Goal: Task Accomplishment & Management: Manage account settings

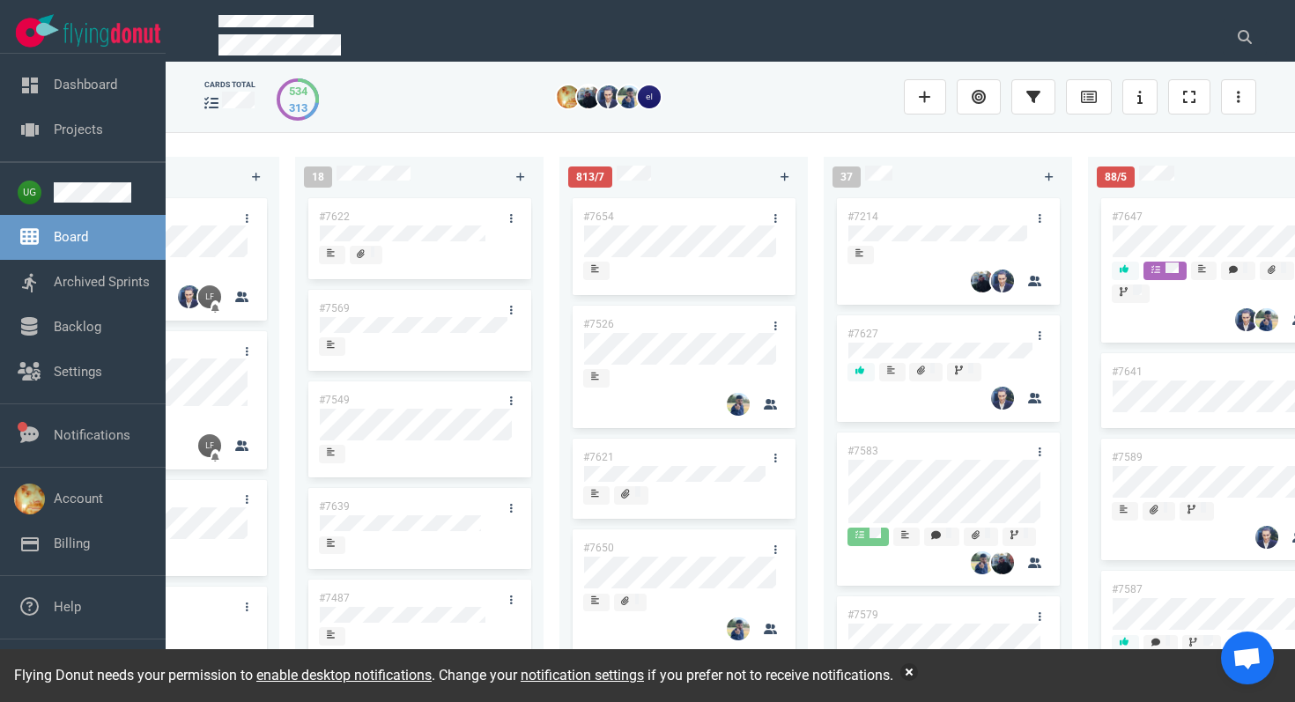
scroll to position [0, 418]
click at [786, 175] on icon at bounding box center [783, 177] width 10 height 11
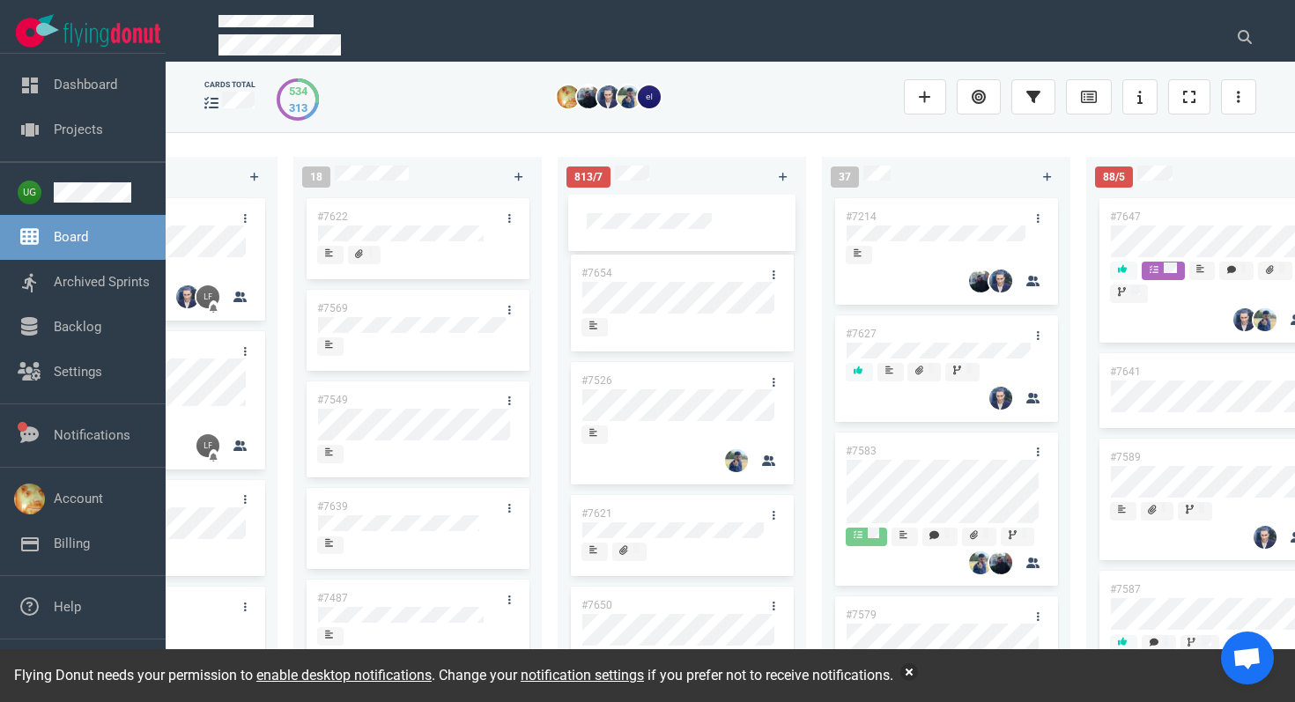
click at [697, 153] on div "813/7 #7654 #7526 #7621 #7650 #7648 #7642 #6943 #7597" at bounding box center [689, 417] width 264 height 542
click at [680, 230] on div at bounding box center [682, 231] width 190 height 3
click at [629, 206] on div at bounding box center [681, 223] width 227 height 56
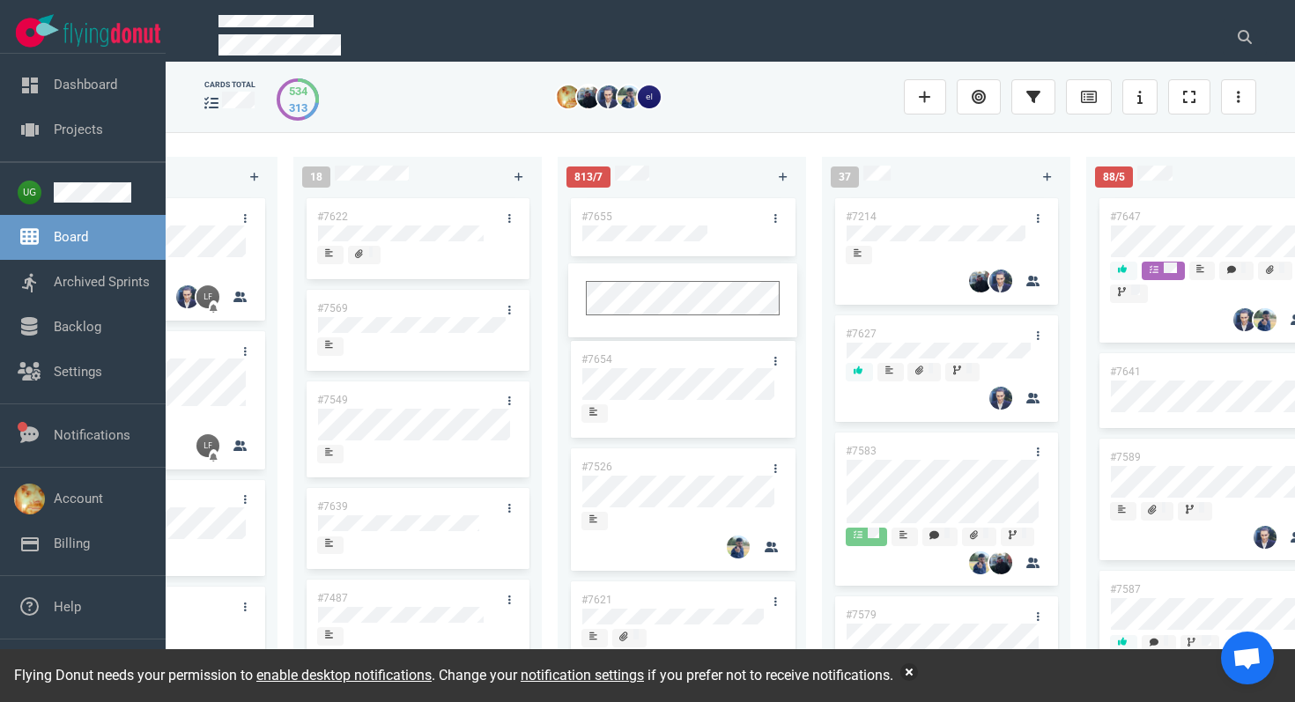
click at [609, 212] on link "#7655" at bounding box center [596, 216] width 31 height 12
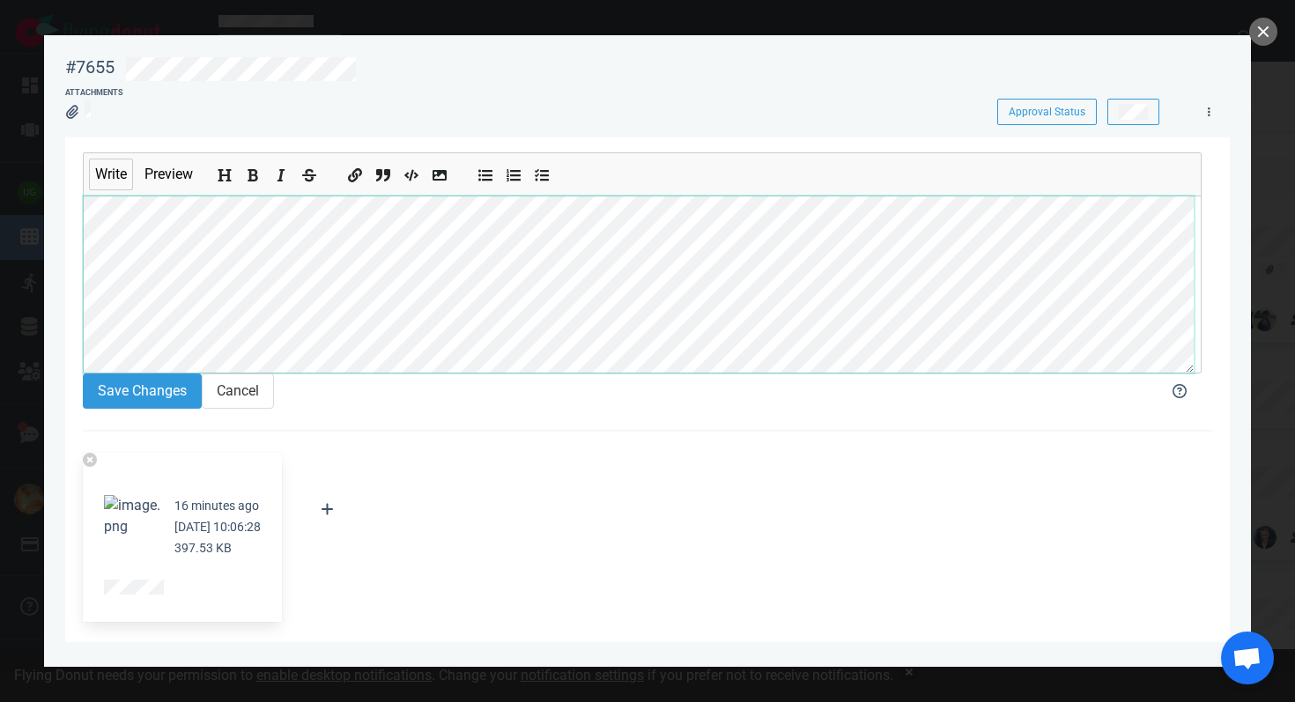
scroll to position [7, 0]
click at [181, 406] on button "Save Changes" at bounding box center [142, 390] width 119 height 35
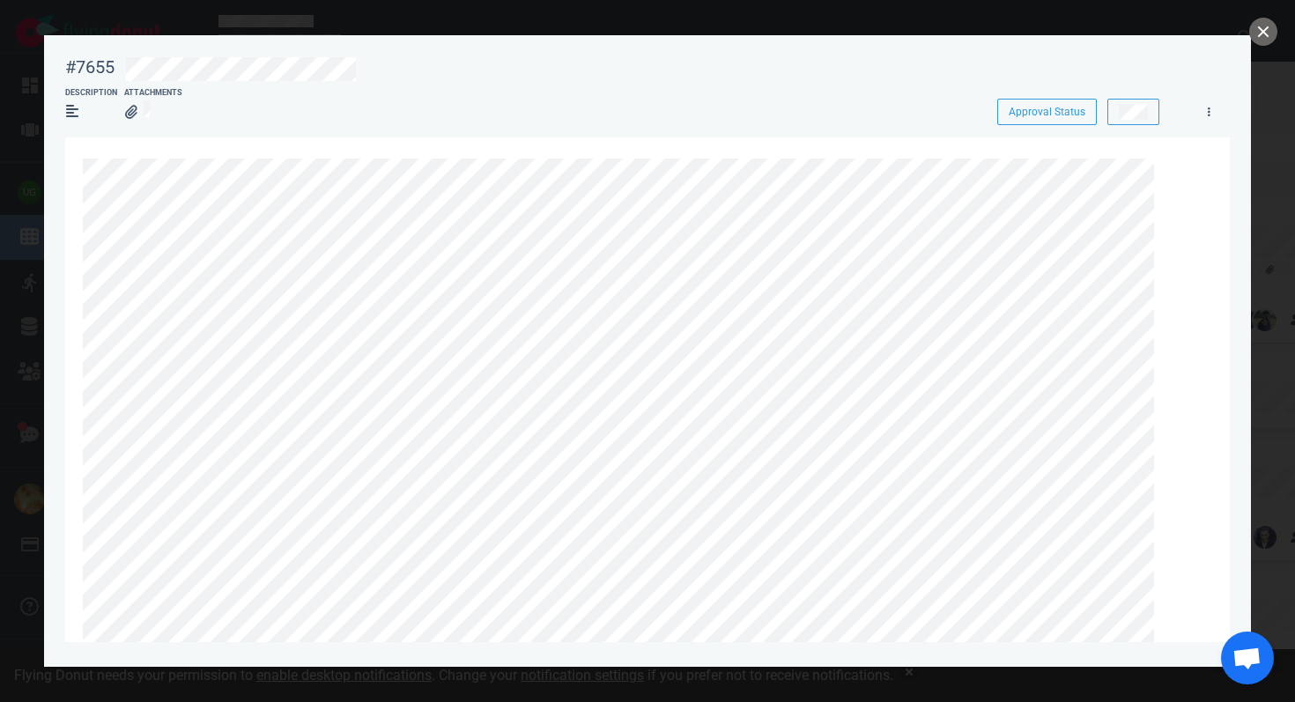
scroll to position [1, 0]
click at [1178, 167] on link at bounding box center [1171, 169] width 28 height 22
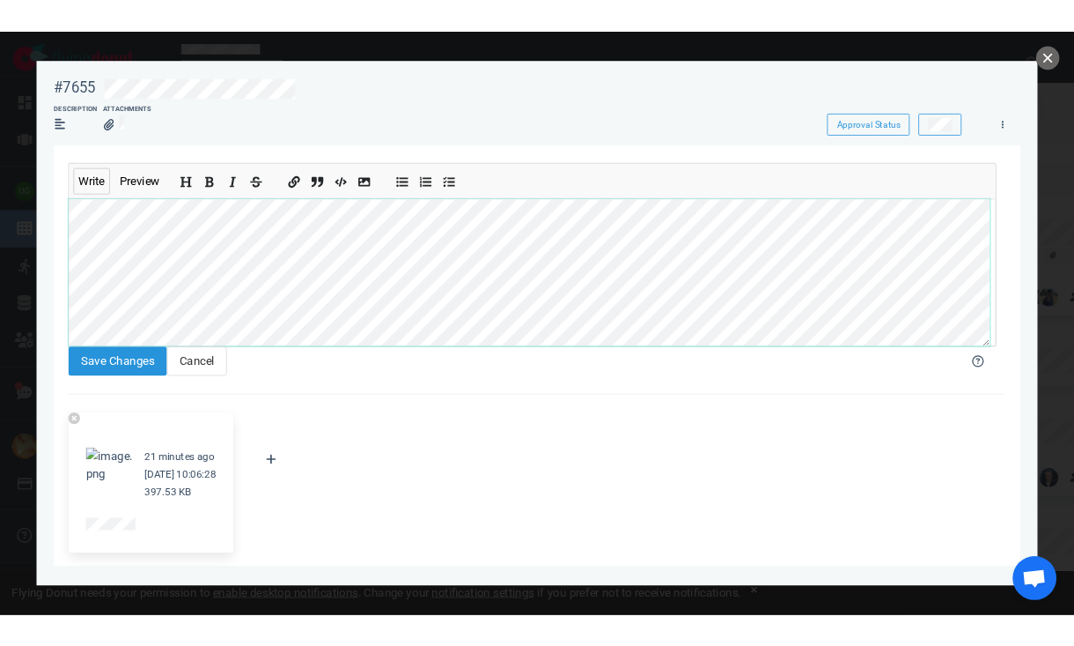
scroll to position [78, 0]
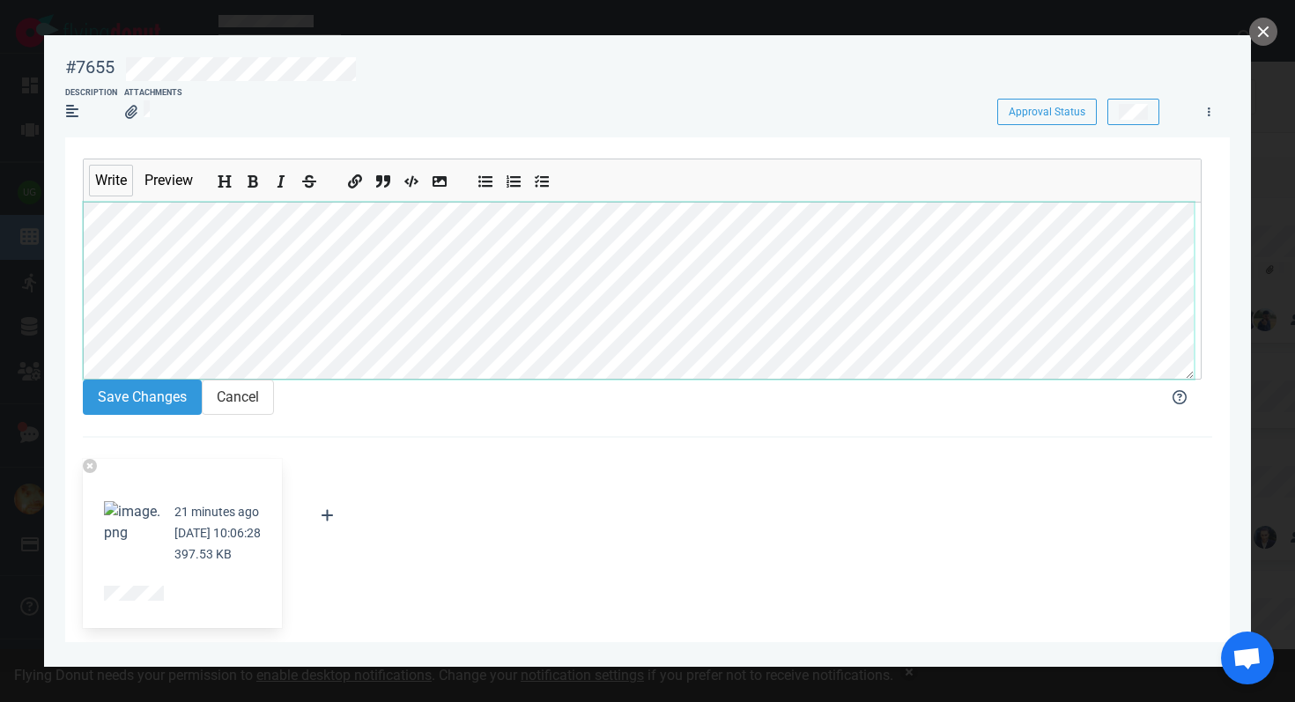
click at [63, 340] on section "#7655 Approval Status Description Attachments Approval Status Write Preview Sav…" at bounding box center [647, 343] width 1206 height 617
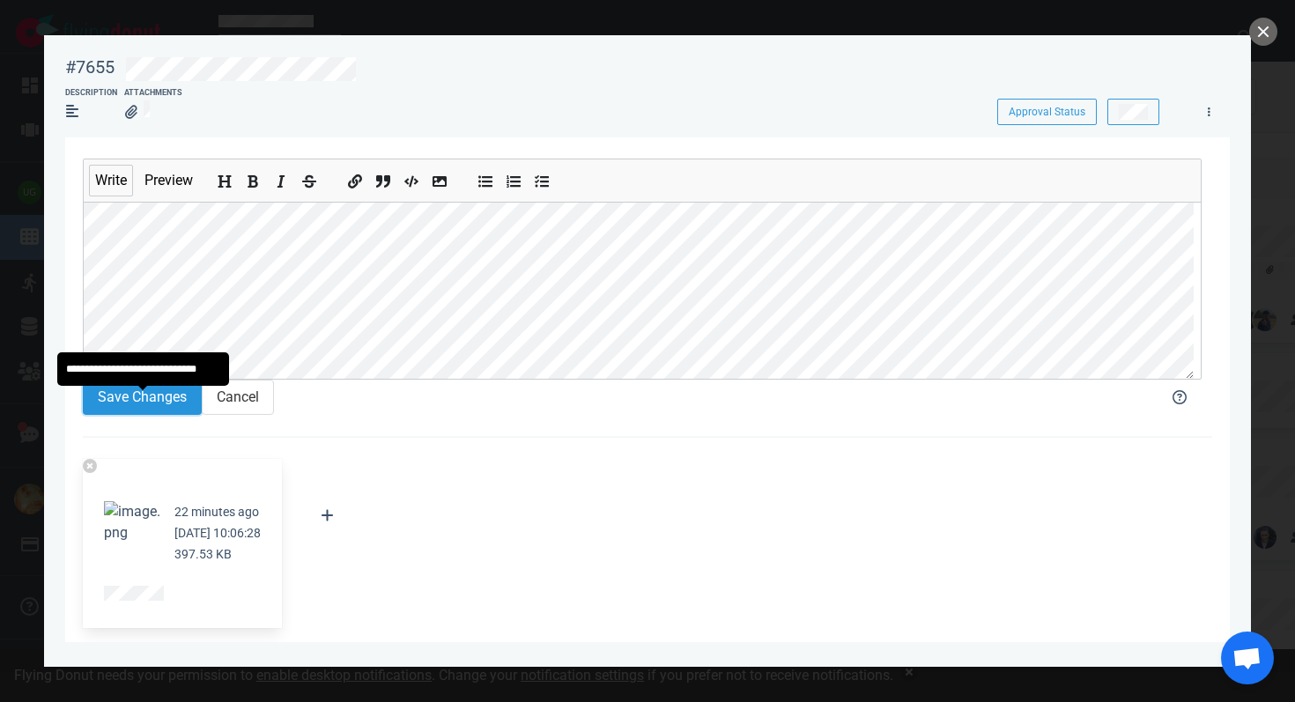
click at [107, 411] on button "Save Changes" at bounding box center [142, 397] width 119 height 35
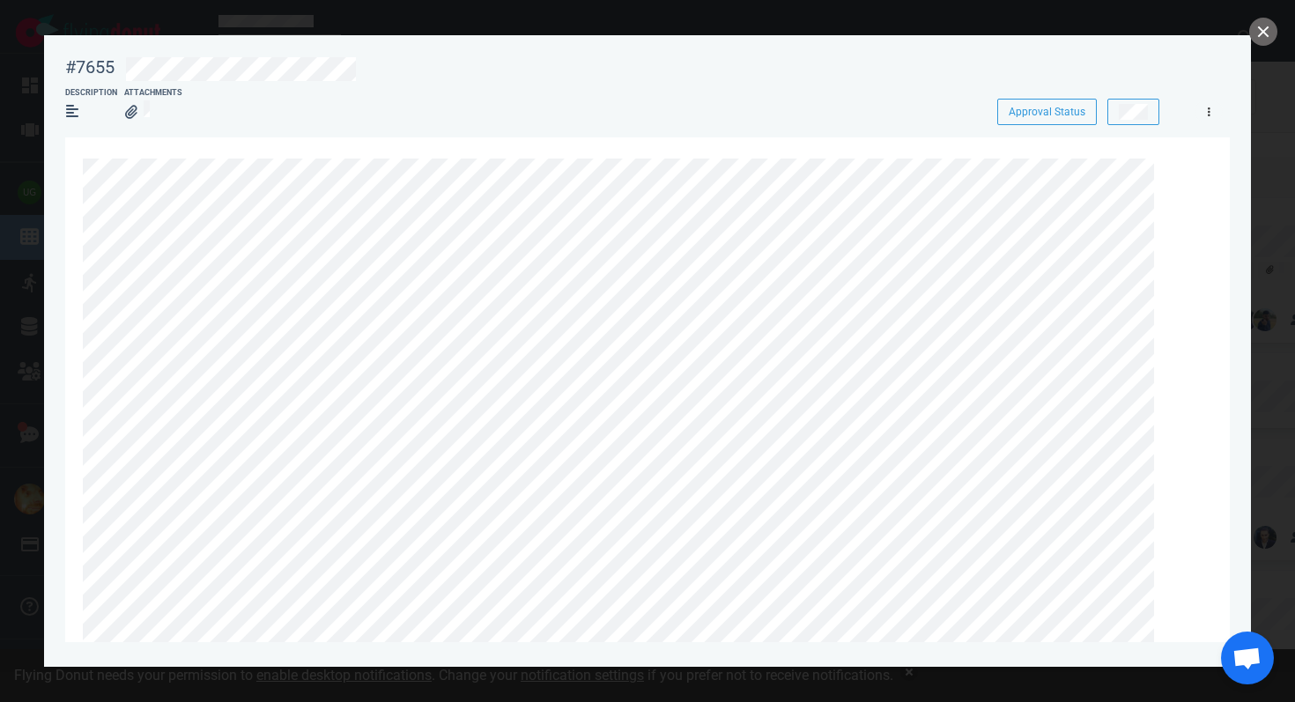
click at [1214, 113] on link at bounding box center [1208, 111] width 28 height 22
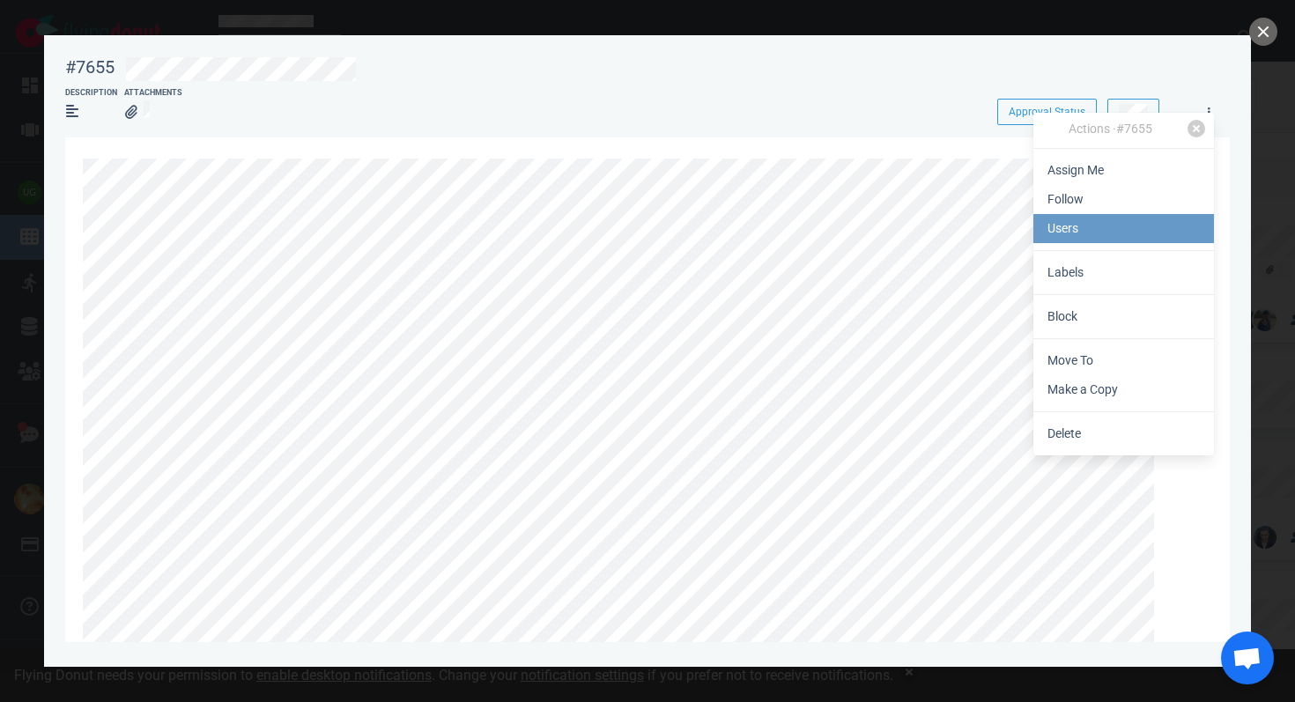
click at [1132, 219] on link "Users" at bounding box center [1123, 228] width 181 height 29
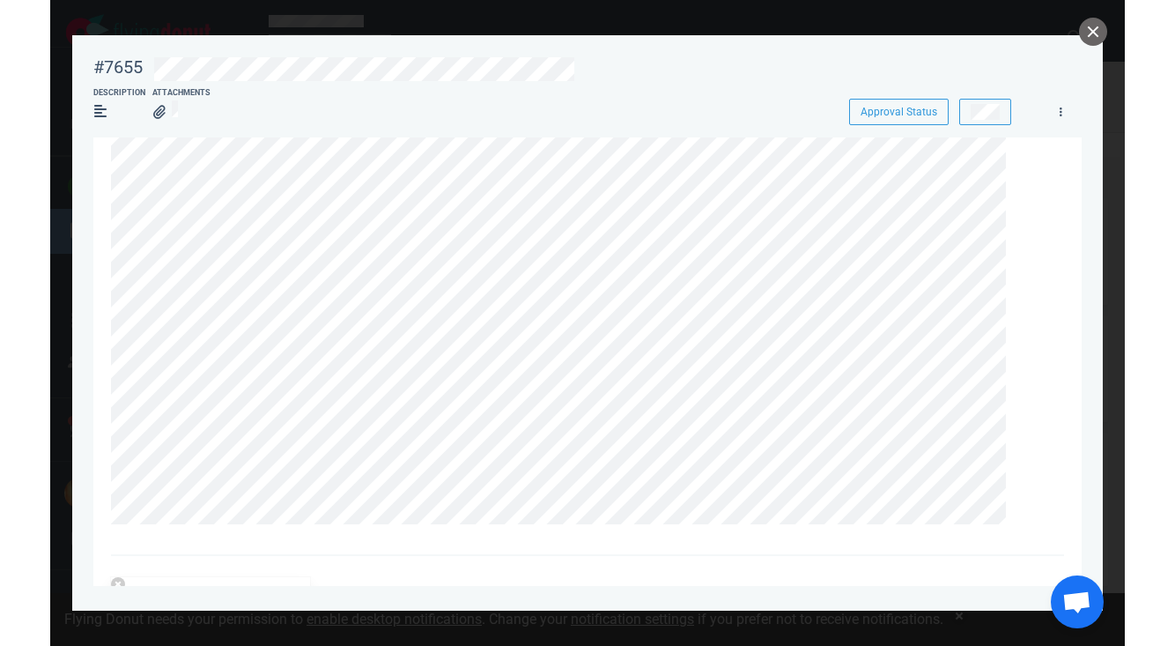
scroll to position [2261, 0]
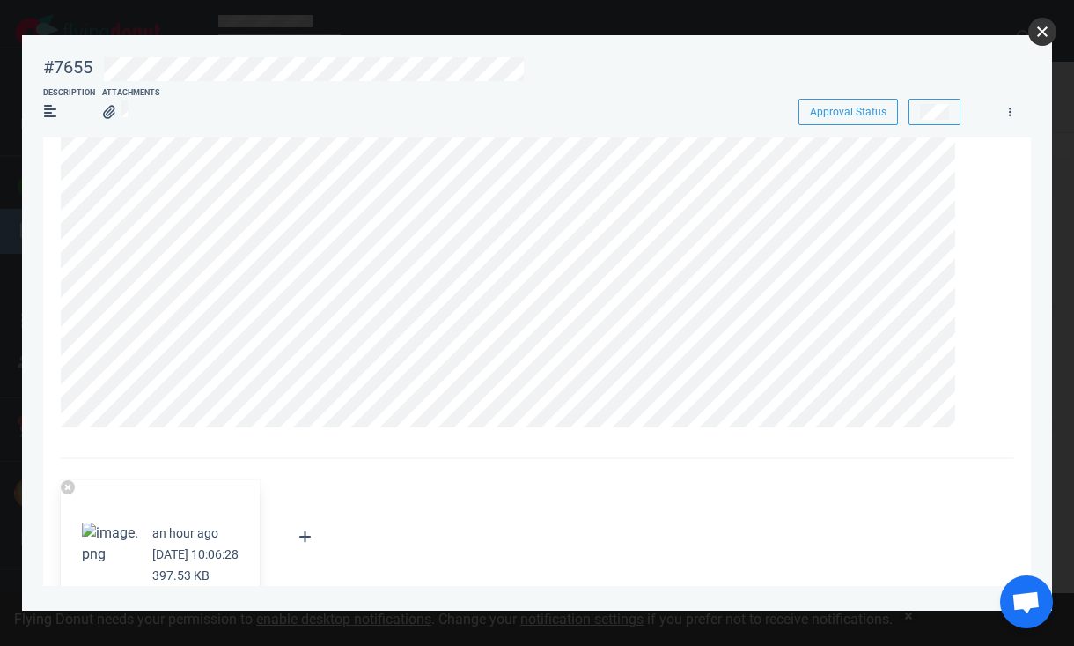
click at [1038, 30] on button "close" at bounding box center [1043, 32] width 28 height 28
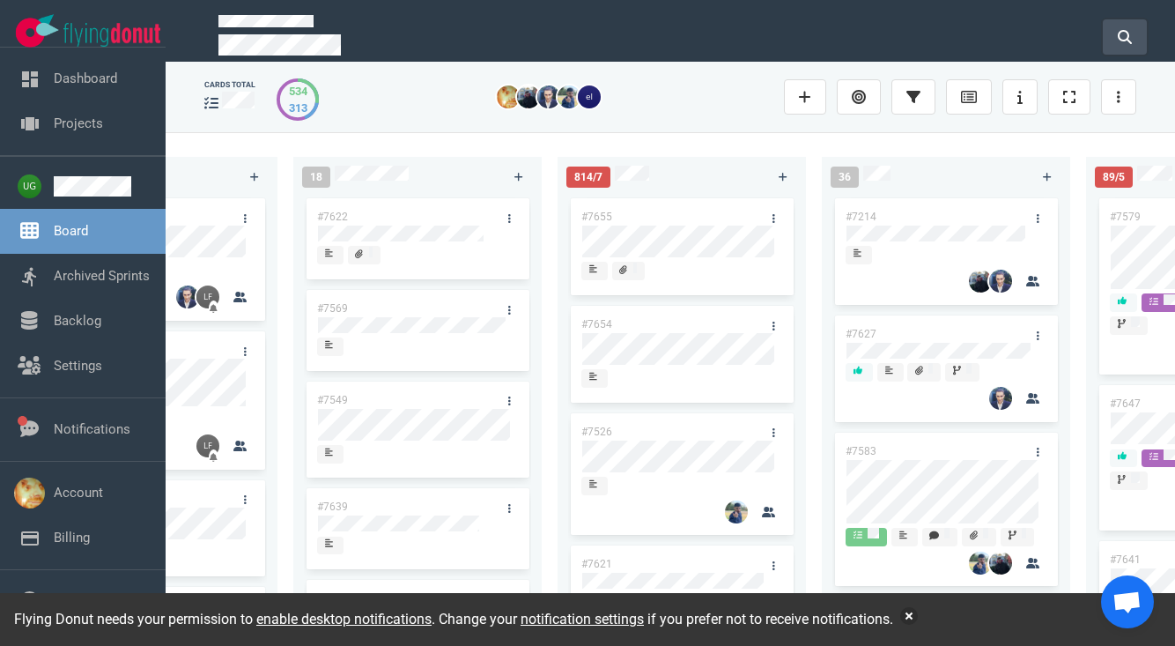
click at [1128, 33] on icon at bounding box center [1125, 37] width 14 height 14
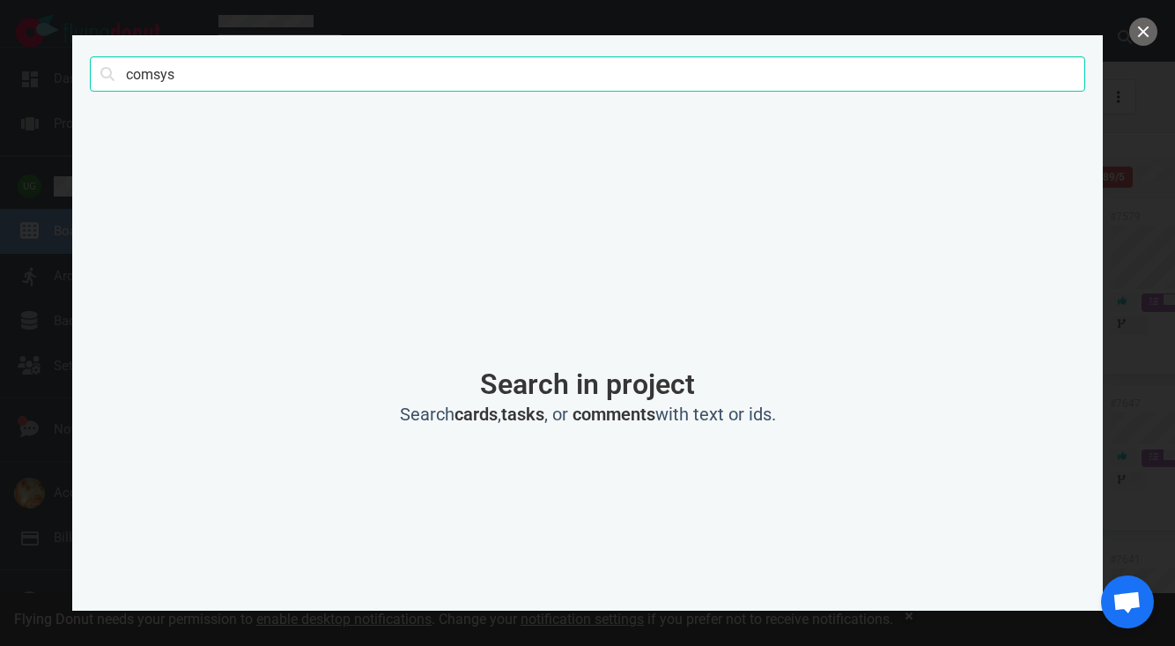
click button "Search" at bounding box center [0, 0] width 0 height 0
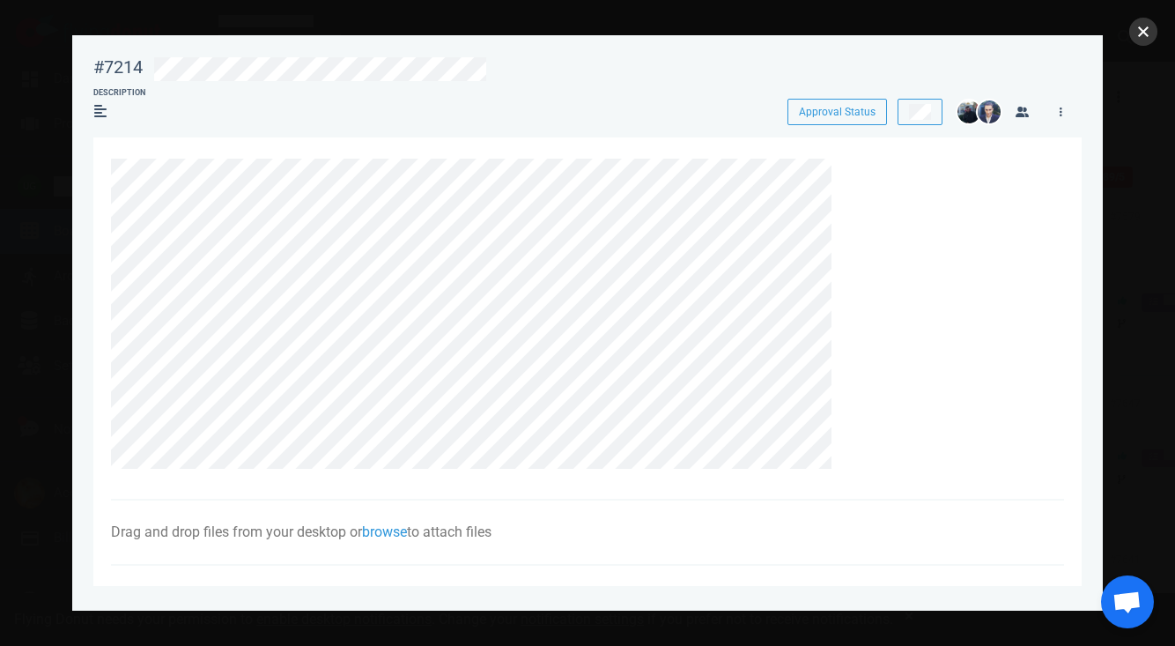
click at [1144, 27] on button "close" at bounding box center [1143, 32] width 28 height 28
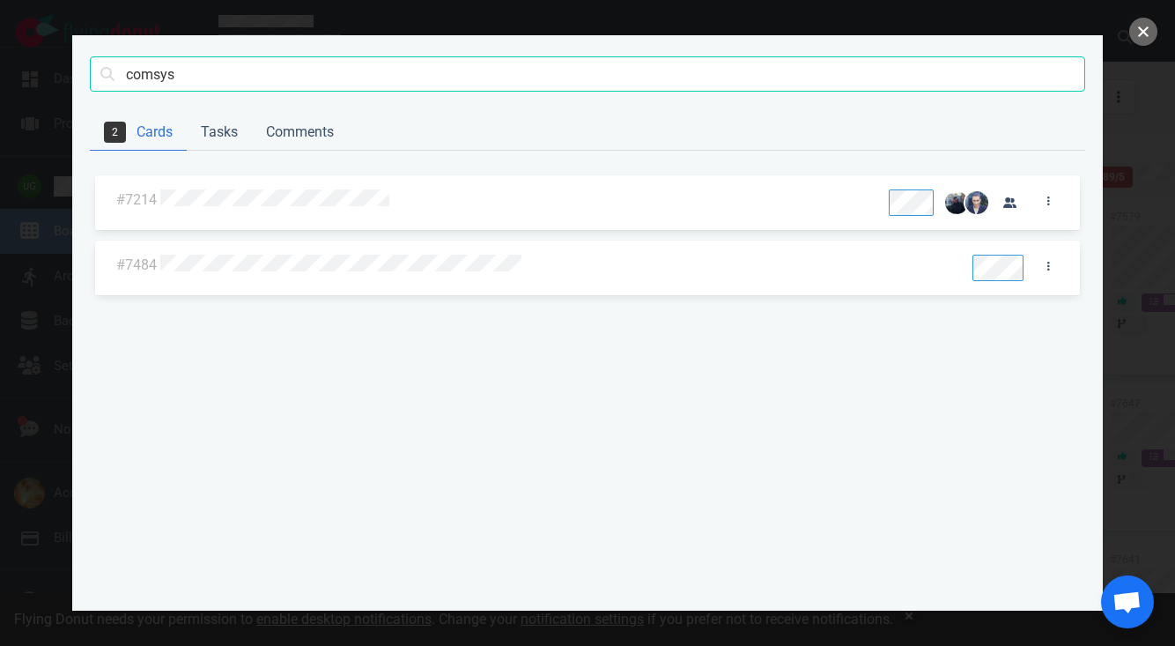
click at [1144, 27] on button "close" at bounding box center [1143, 32] width 28 height 28
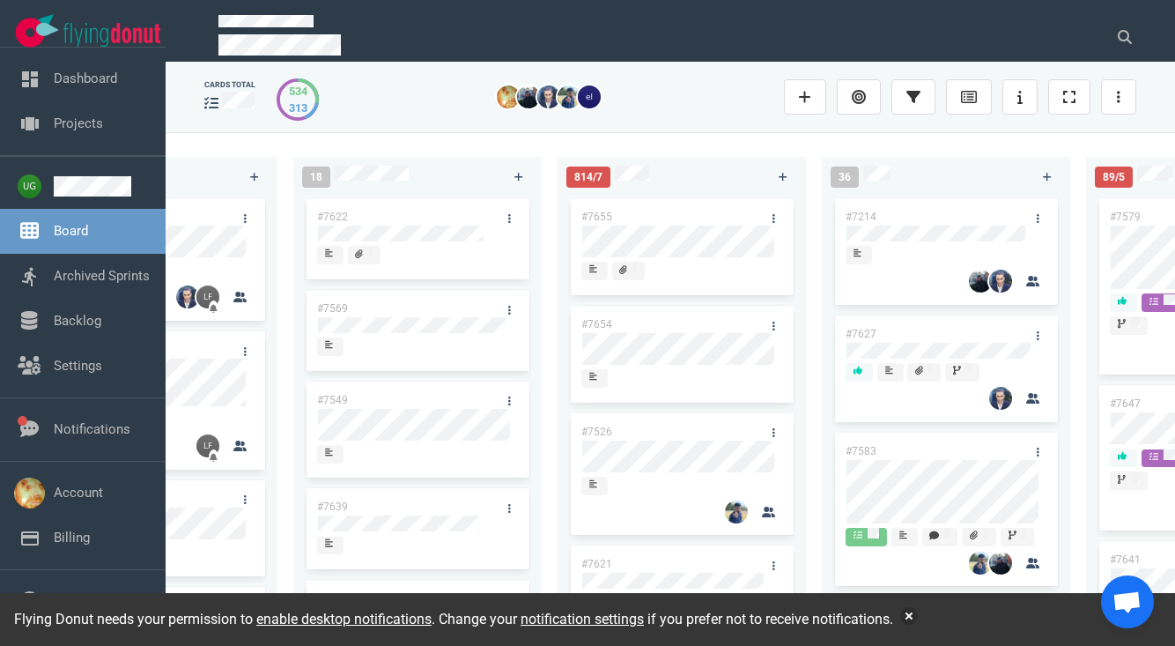
scroll to position [0, 483]
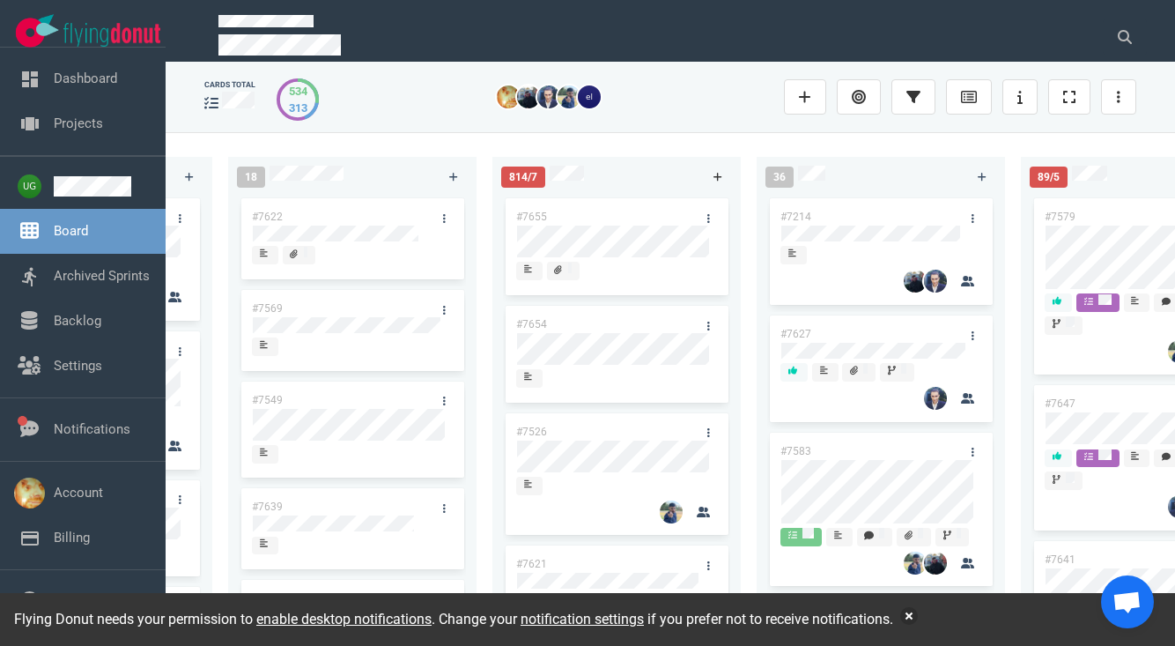
click at [713, 174] on icon at bounding box center [718, 177] width 10 height 11
click at [718, 175] on icon at bounding box center [717, 177] width 9 height 9
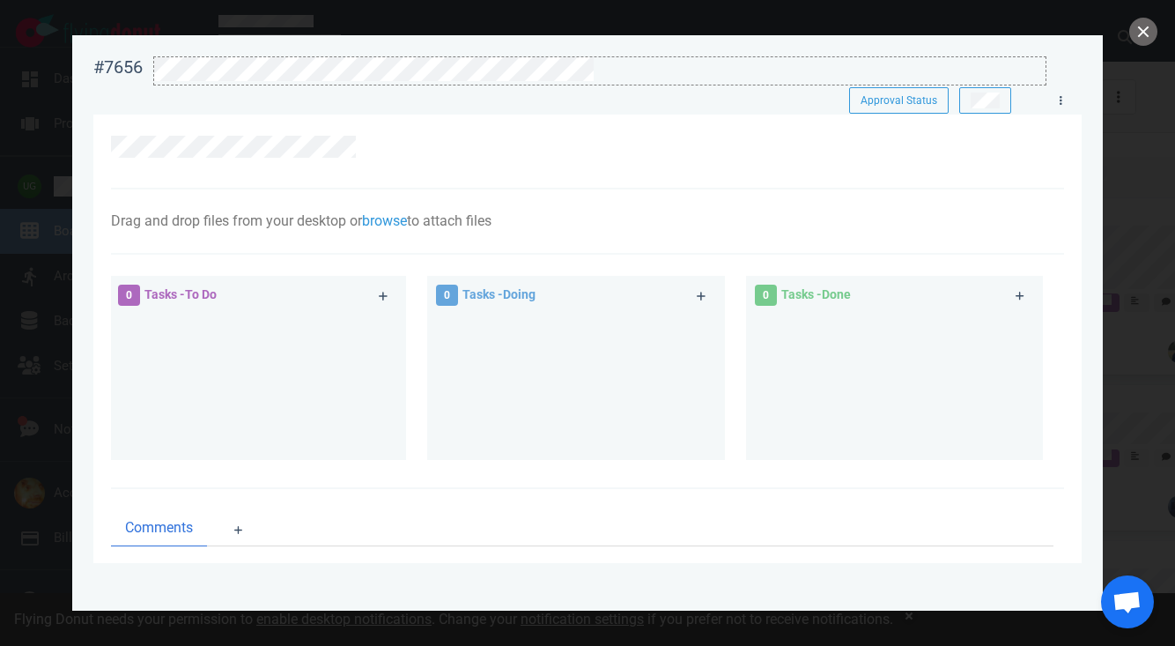
click at [617, 79] on div at bounding box center [599, 69] width 891 height 24
click at [353, 173] on div at bounding box center [587, 155] width 953 height 75
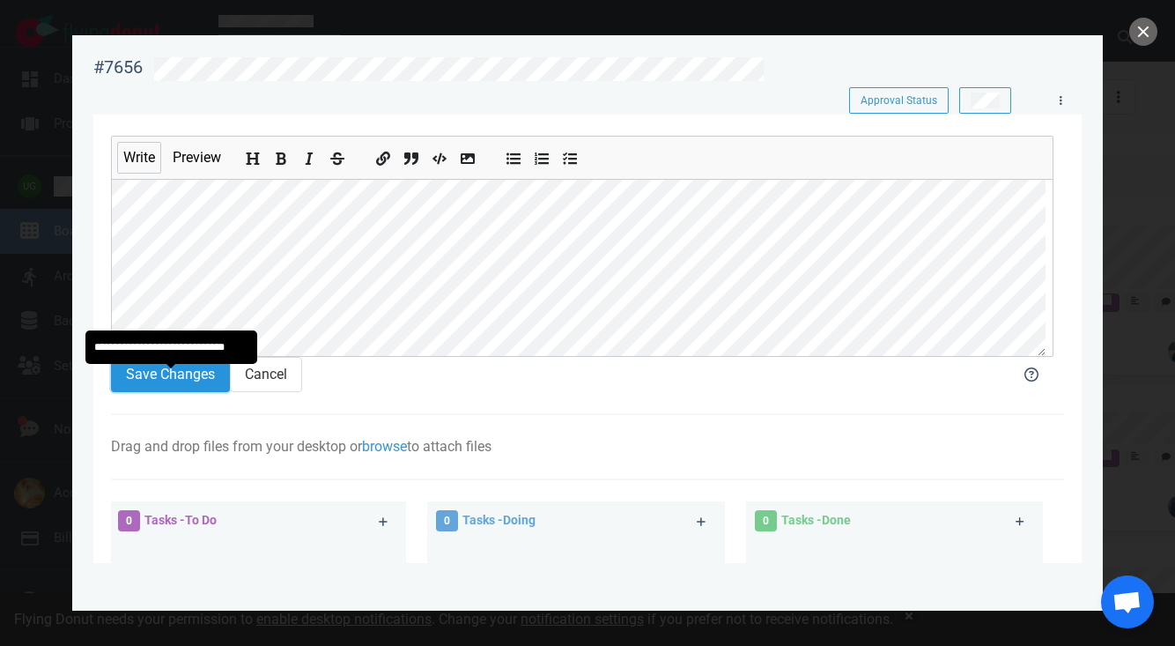
click at [189, 376] on button "Save Changes" at bounding box center [170, 374] width 119 height 35
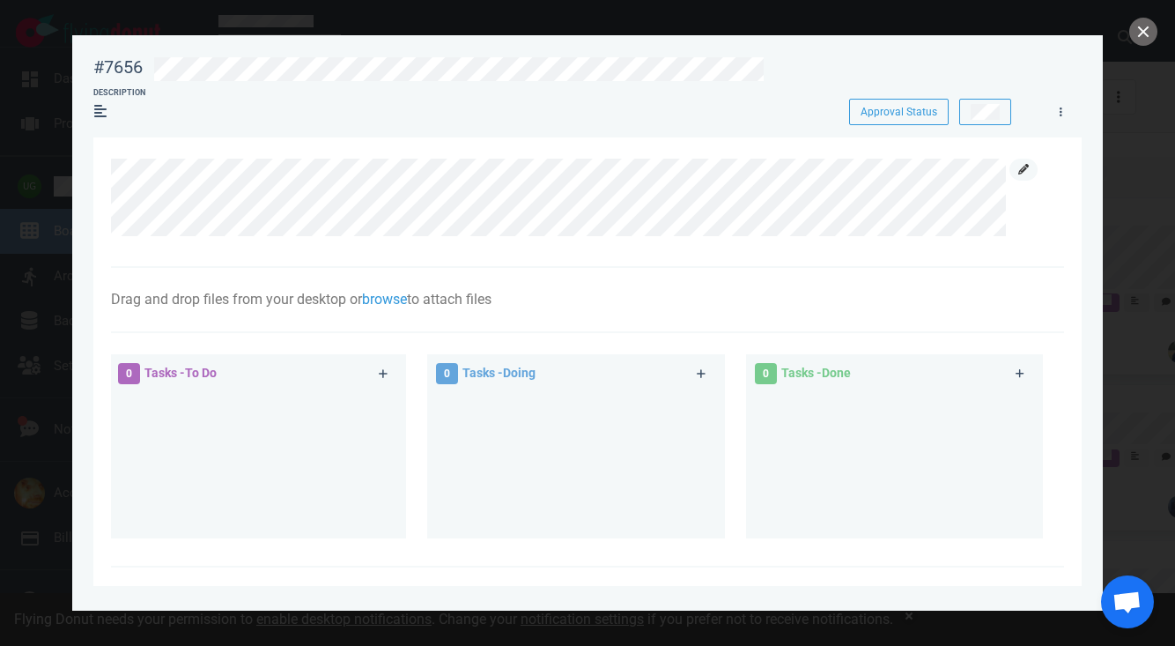
click at [1027, 168] on icon at bounding box center [1023, 169] width 11 height 11
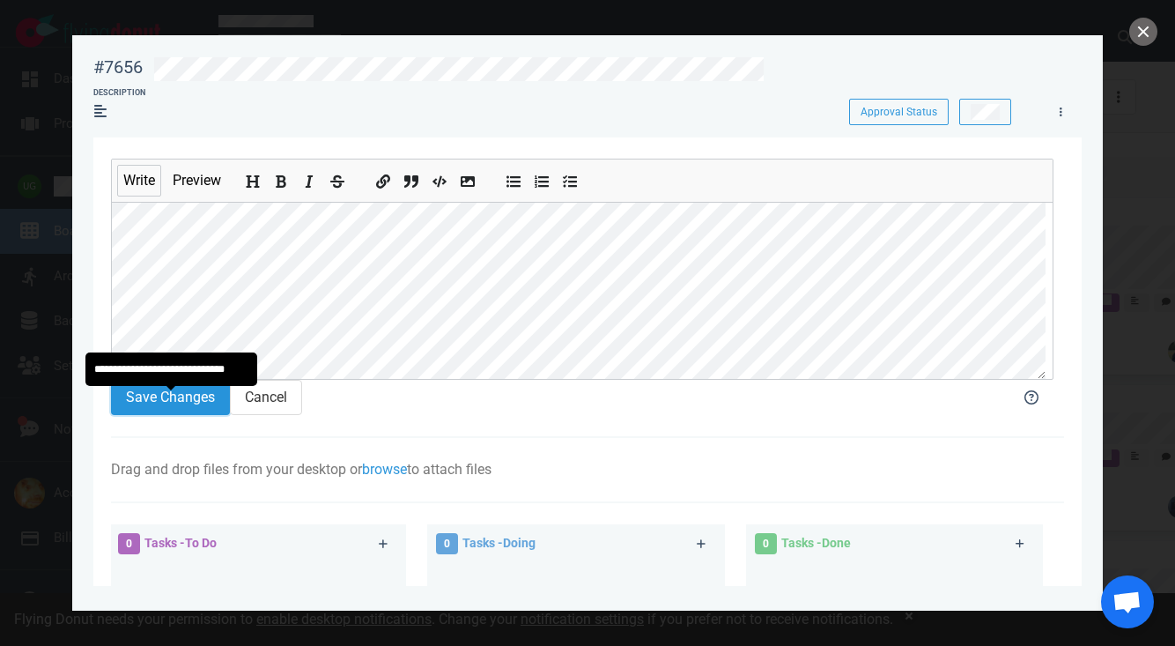
click at [143, 407] on button "Save Changes" at bounding box center [170, 397] width 119 height 35
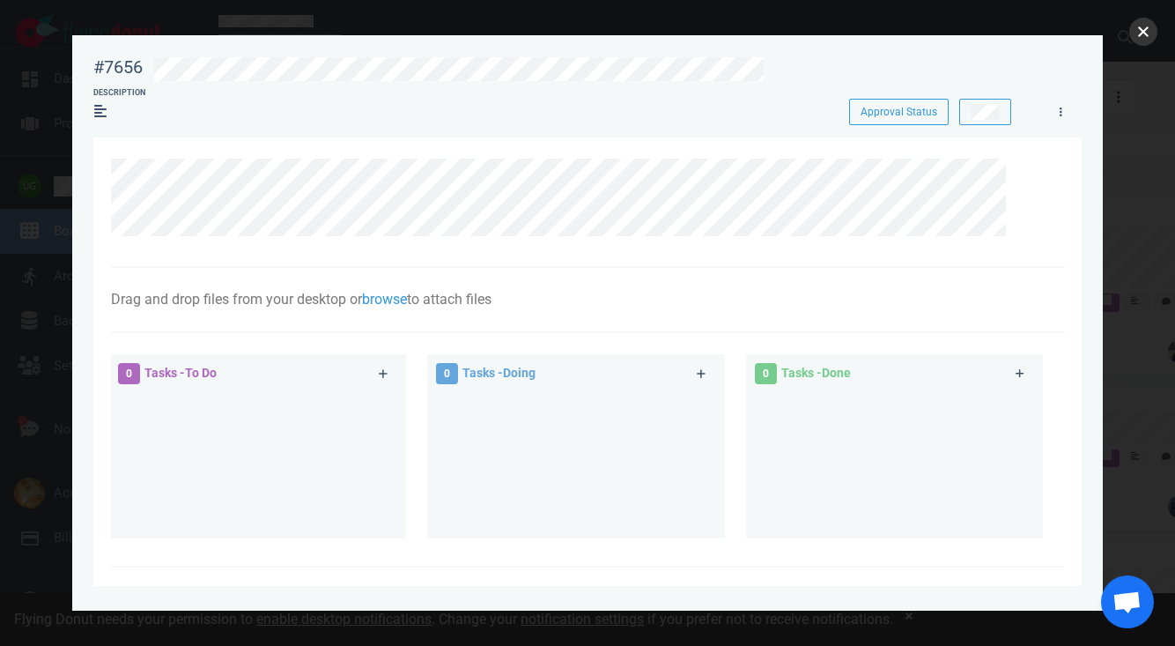
click at [1135, 23] on button "close" at bounding box center [1143, 32] width 28 height 28
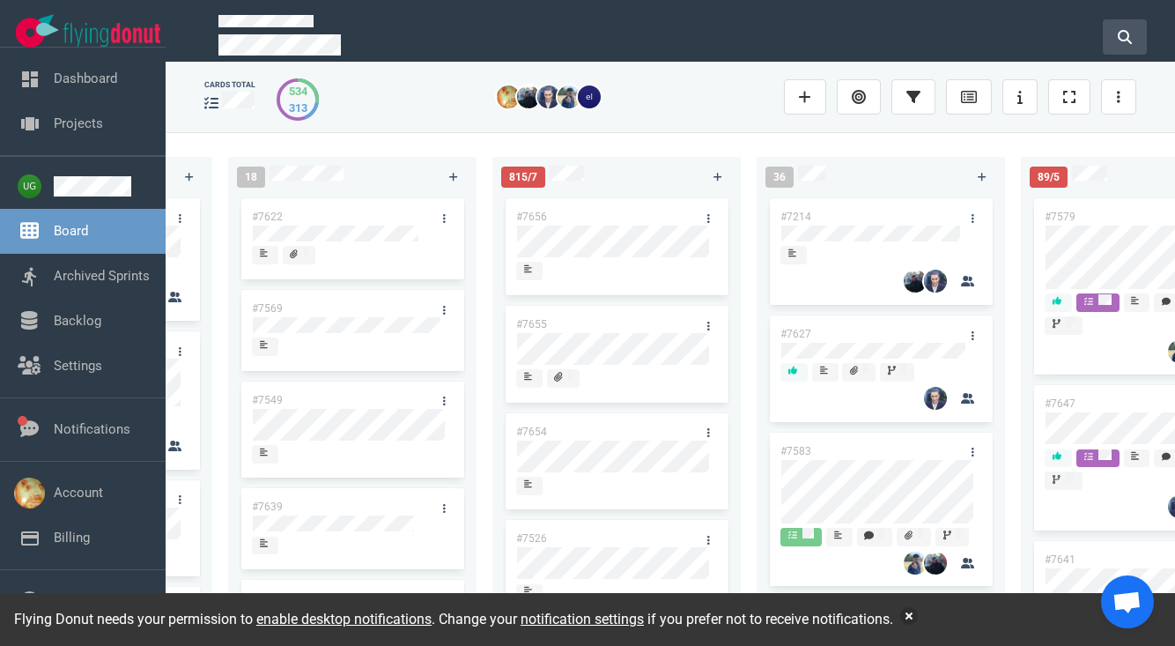
click at [1137, 28] on button at bounding box center [1125, 36] width 44 height 35
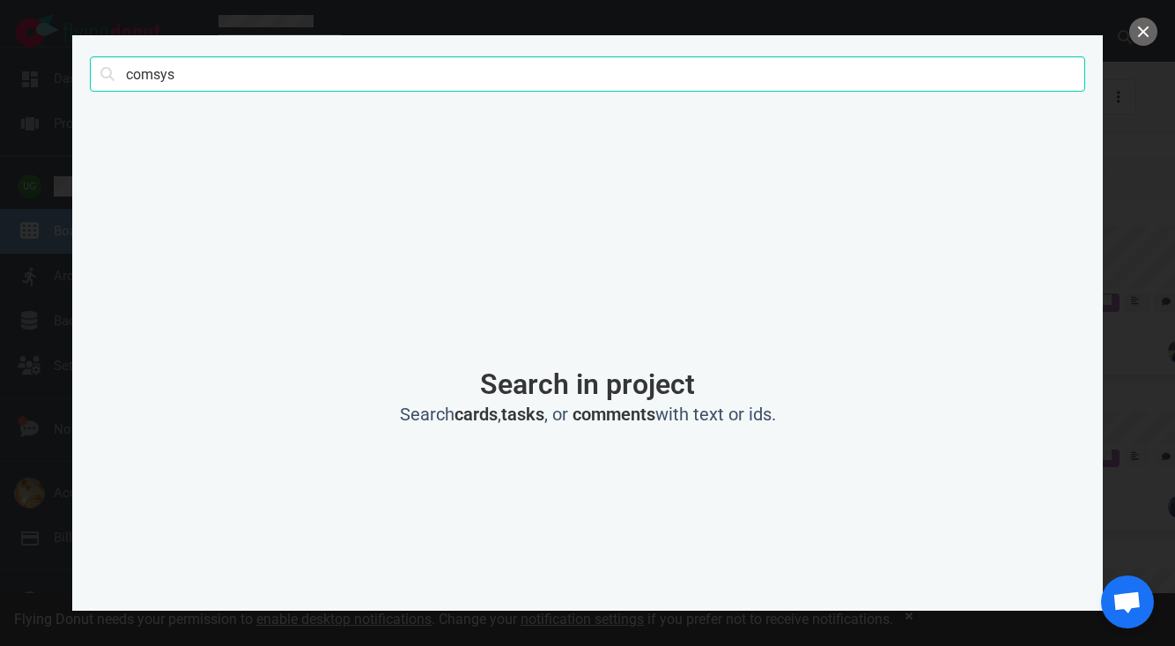
click at [631, 82] on input "comsys" at bounding box center [587, 73] width 995 height 35
type input "3249"
click button "Search" at bounding box center [0, 0] width 0 height 0
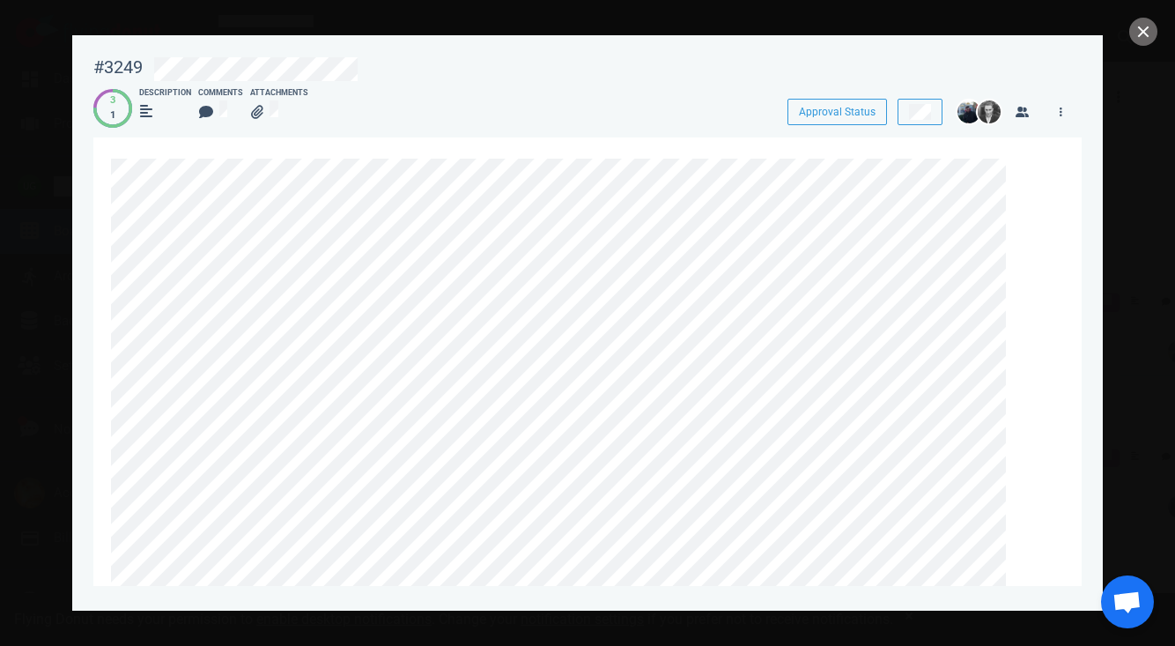
click at [1146, 37] on button "close" at bounding box center [1143, 32] width 28 height 28
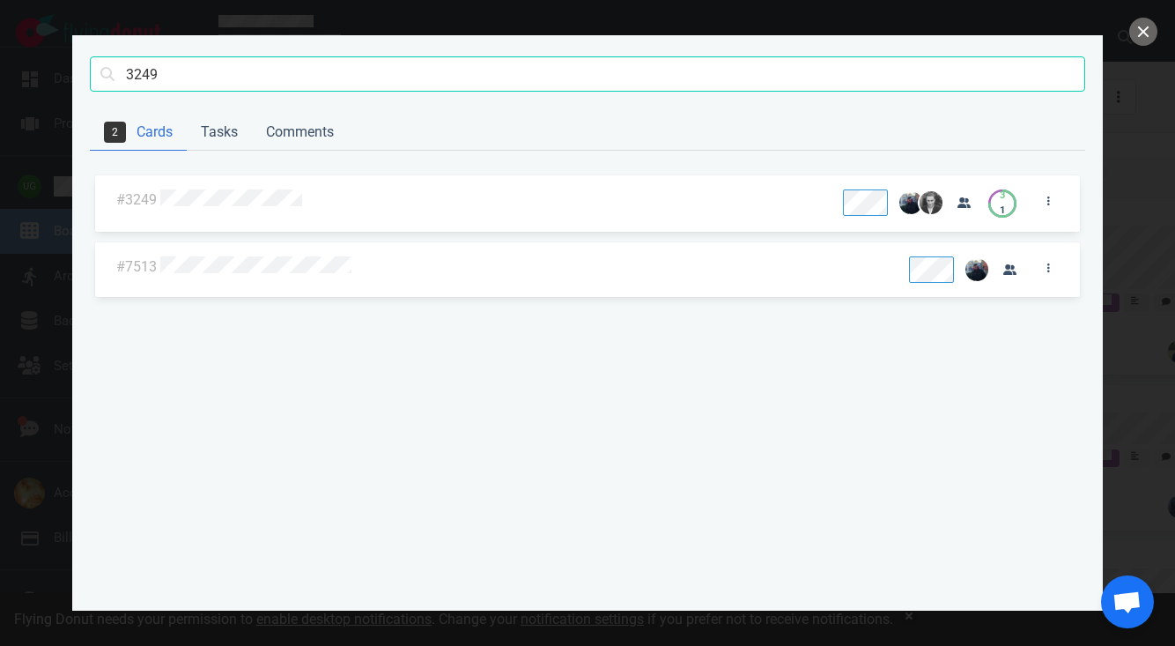
click at [236, 186] on div at bounding box center [493, 200] width 673 height 42
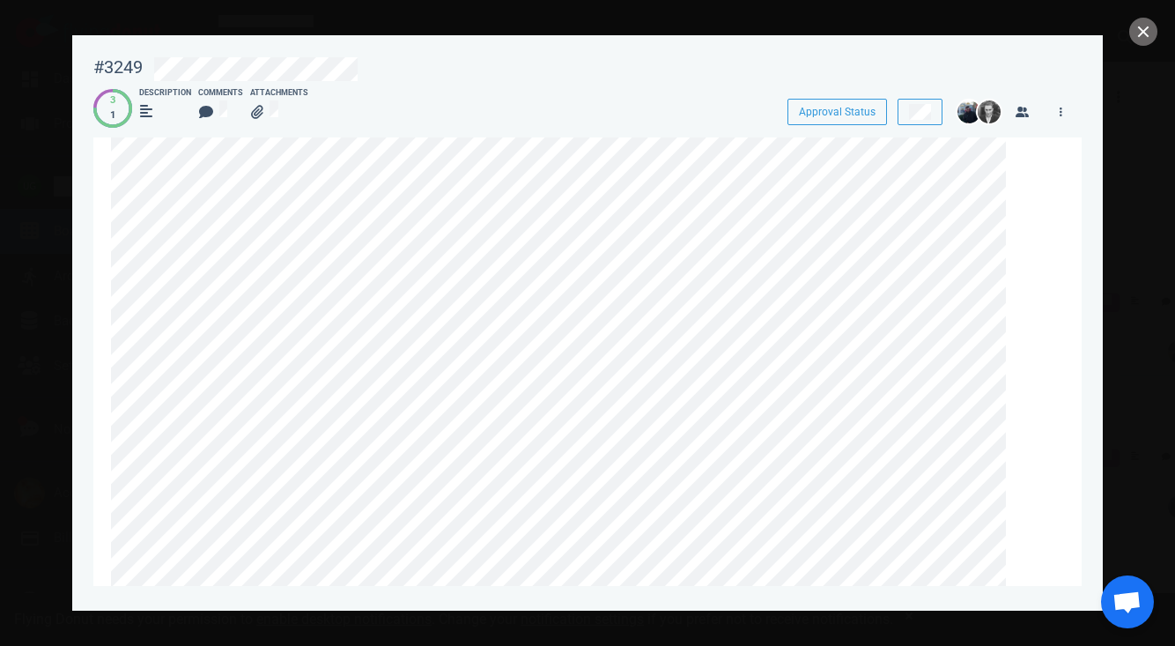
scroll to position [127, 0]
